Goal: Navigation & Orientation: Find specific page/section

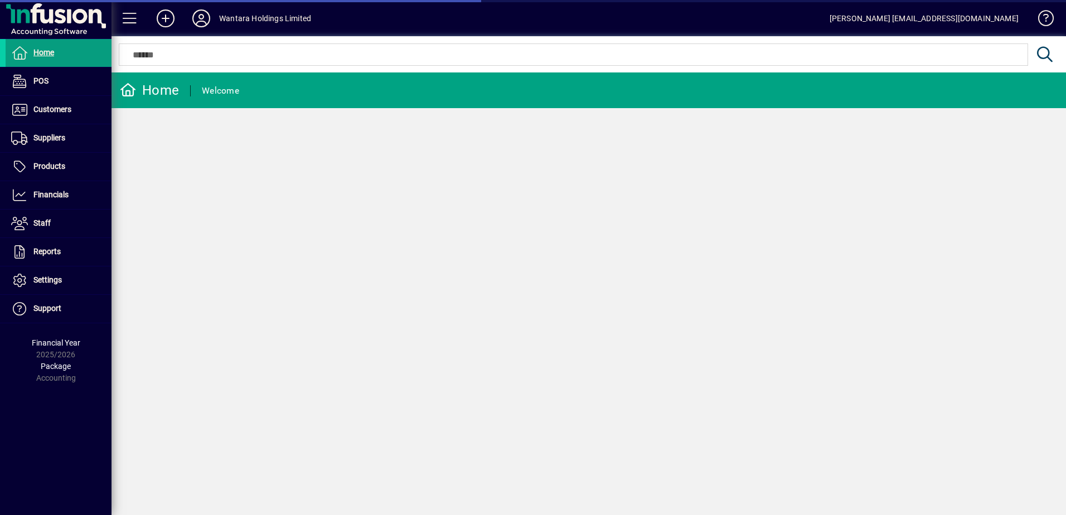
click at [220, 15] on div "Wantara Holdings Limited" at bounding box center [265, 18] width 92 height 18
click at [200, 12] on icon at bounding box center [201, 18] width 22 height 18
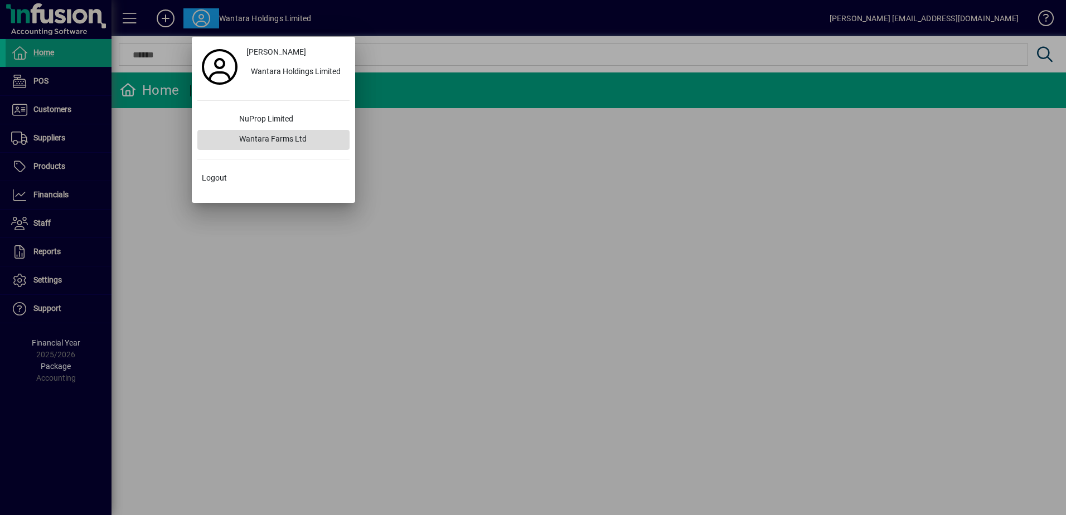
click at [256, 147] on div "Wantara Farms Ltd" at bounding box center [289, 140] width 119 height 20
